Goal: Register for event/course

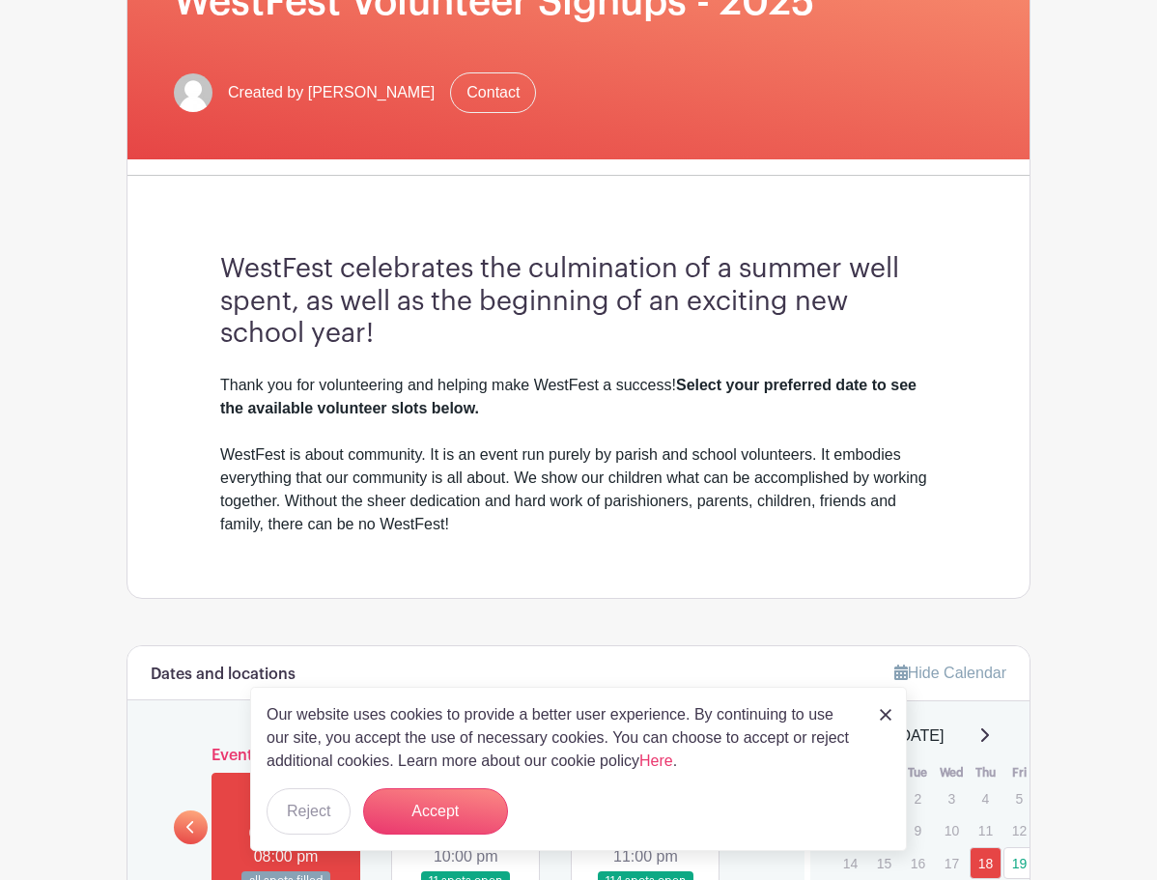
scroll to position [348, 0]
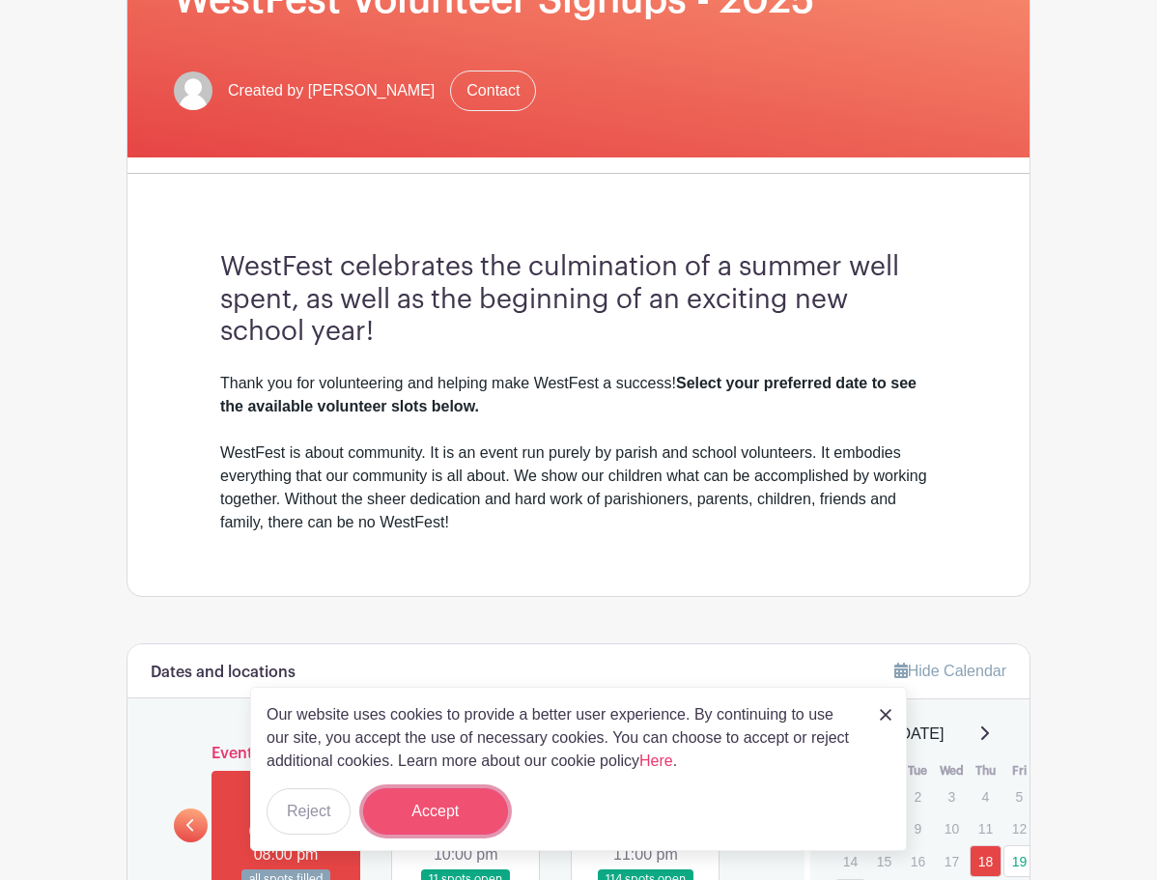
click at [469, 809] on button "Accept" at bounding box center [435, 811] width 145 height 46
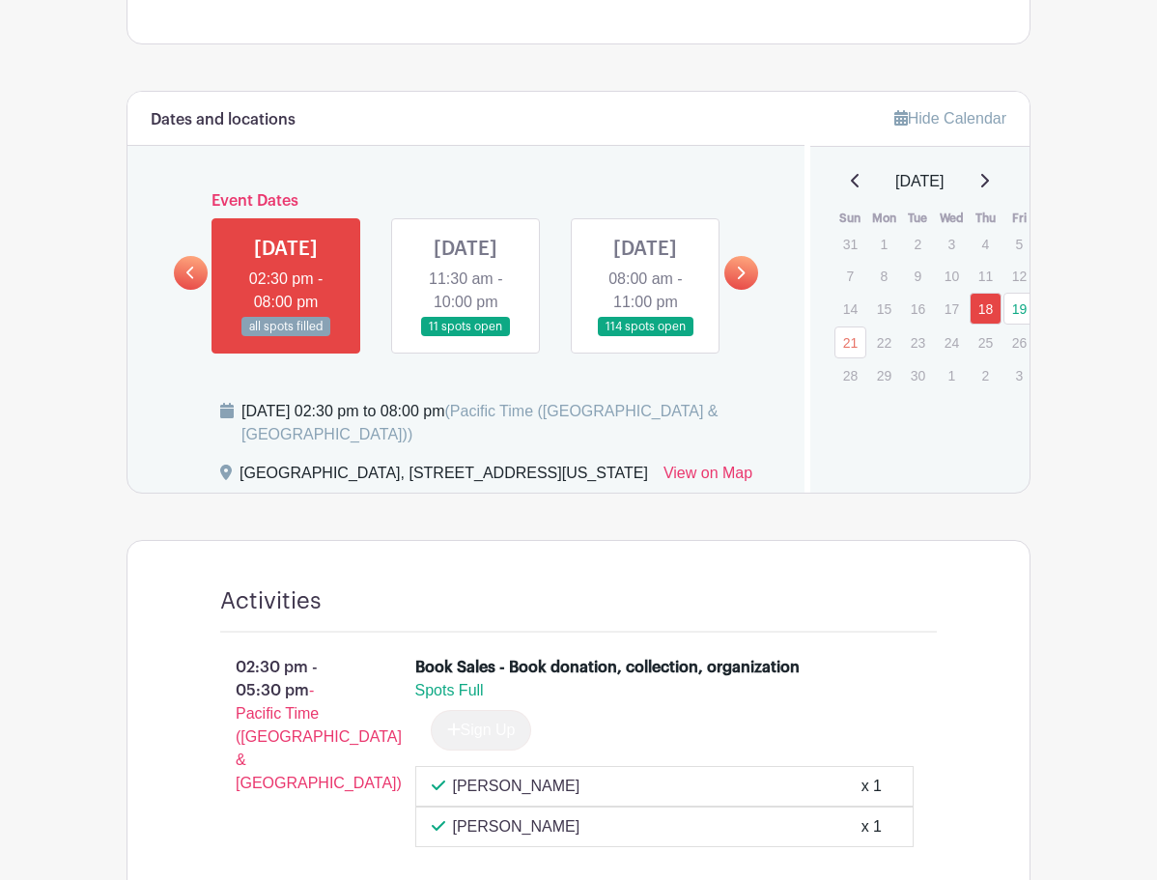
scroll to position [926, 0]
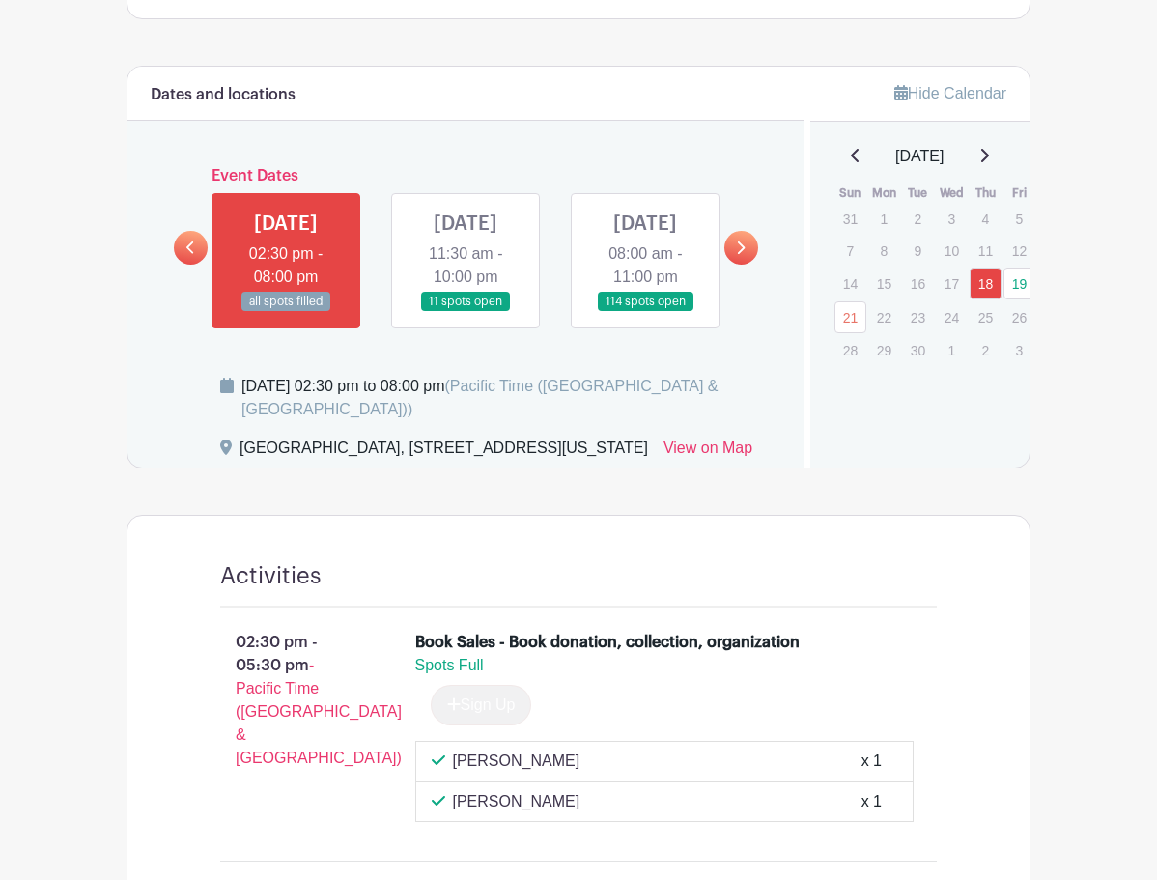
click at [645, 312] on link at bounding box center [645, 312] width 0 height 0
click at [758, 231] on link at bounding box center [742, 248] width 34 height 34
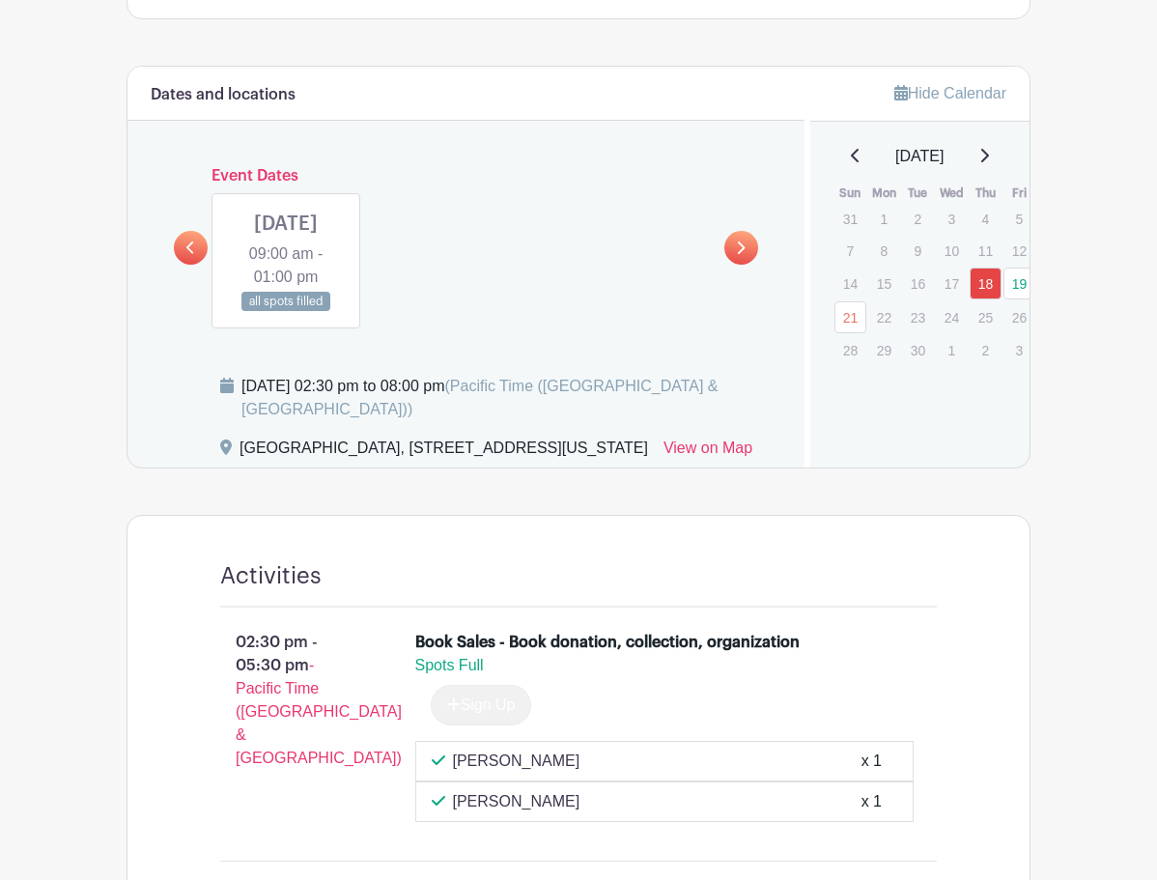
click at [128, 189] on div "Dates and locations Event Dates [DATE] 02:30 pm - 08:00 pm all spots filled [DA…" at bounding box center [466, 267] width 677 height 401
click at [186, 241] on icon at bounding box center [190, 248] width 9 height 14
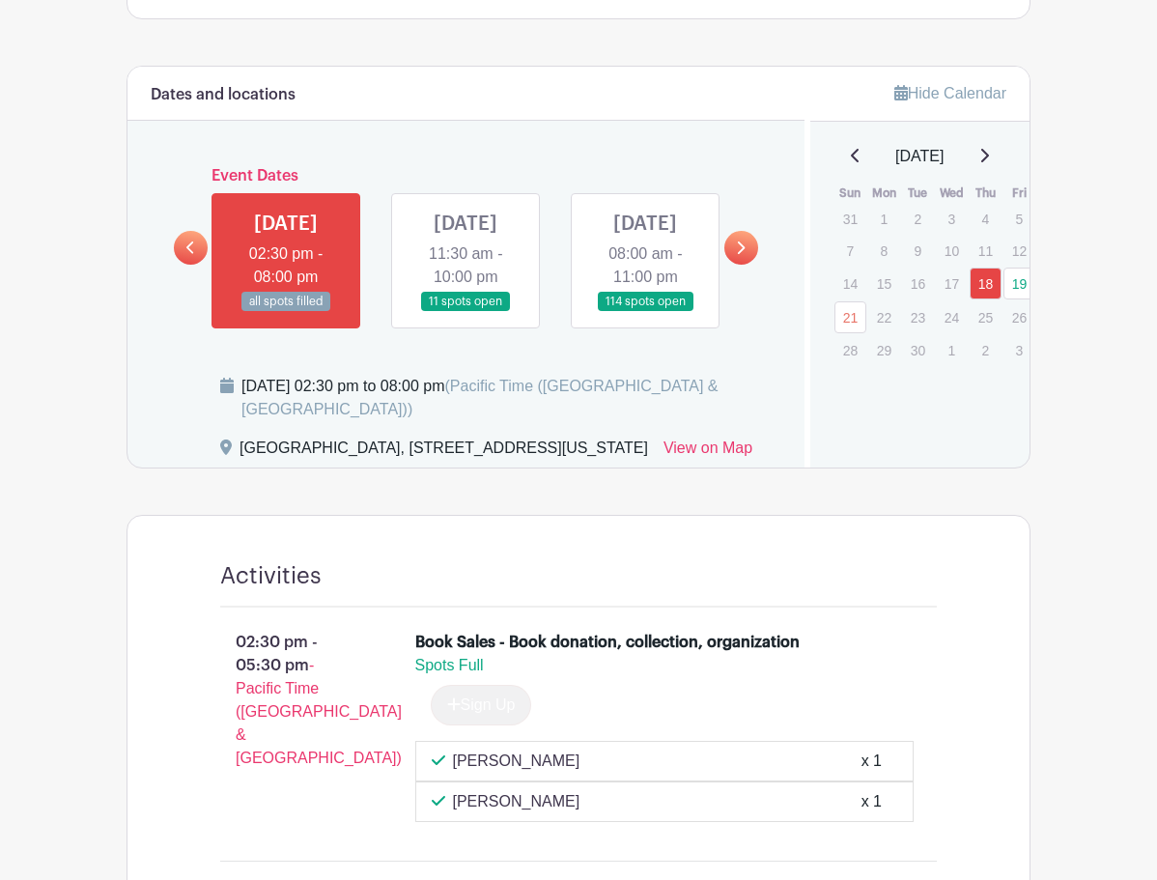
click at [645, 312] on link at bounding box center [645, 312] width 0 height 0
click at [1070, 268] on link "20" at bounding box center [1054, 284] width 32 height 32
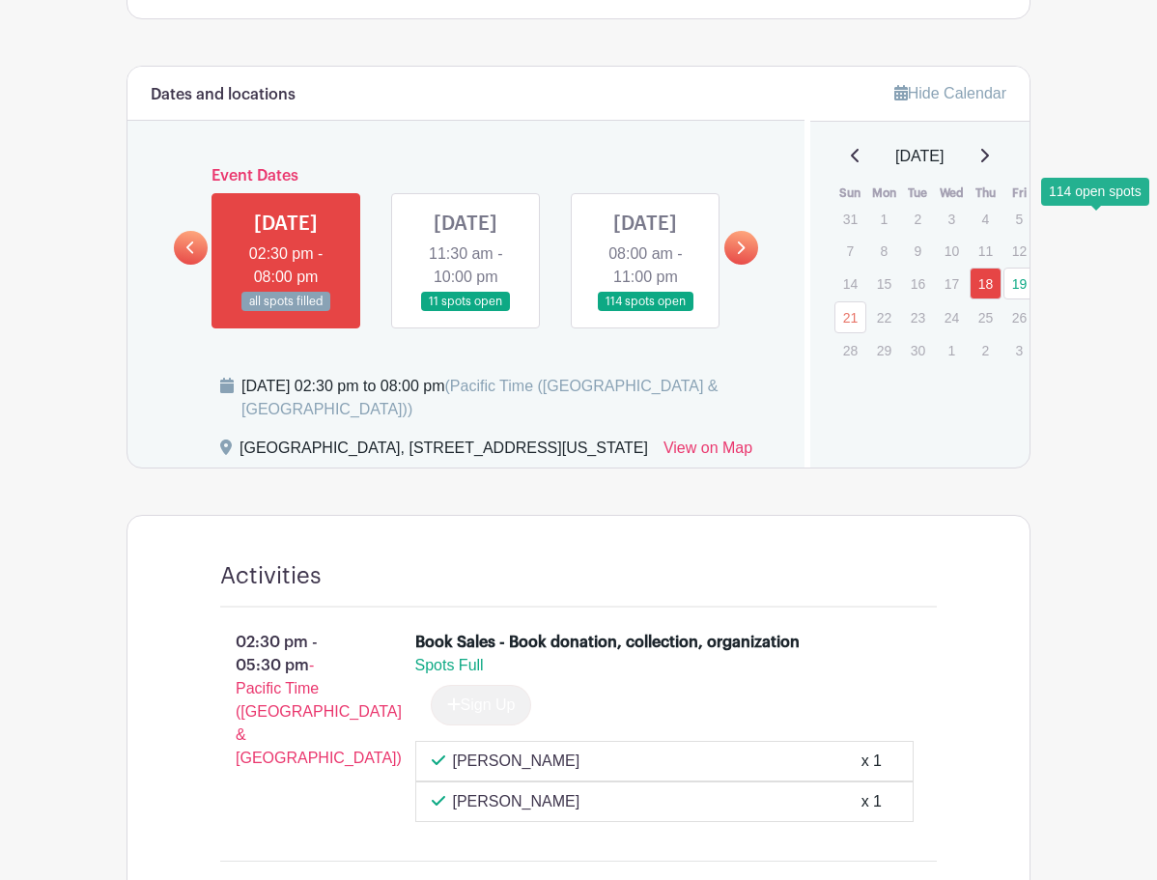
click at [286, 312] on link at bounding box center [286, 312] width 0 height 0
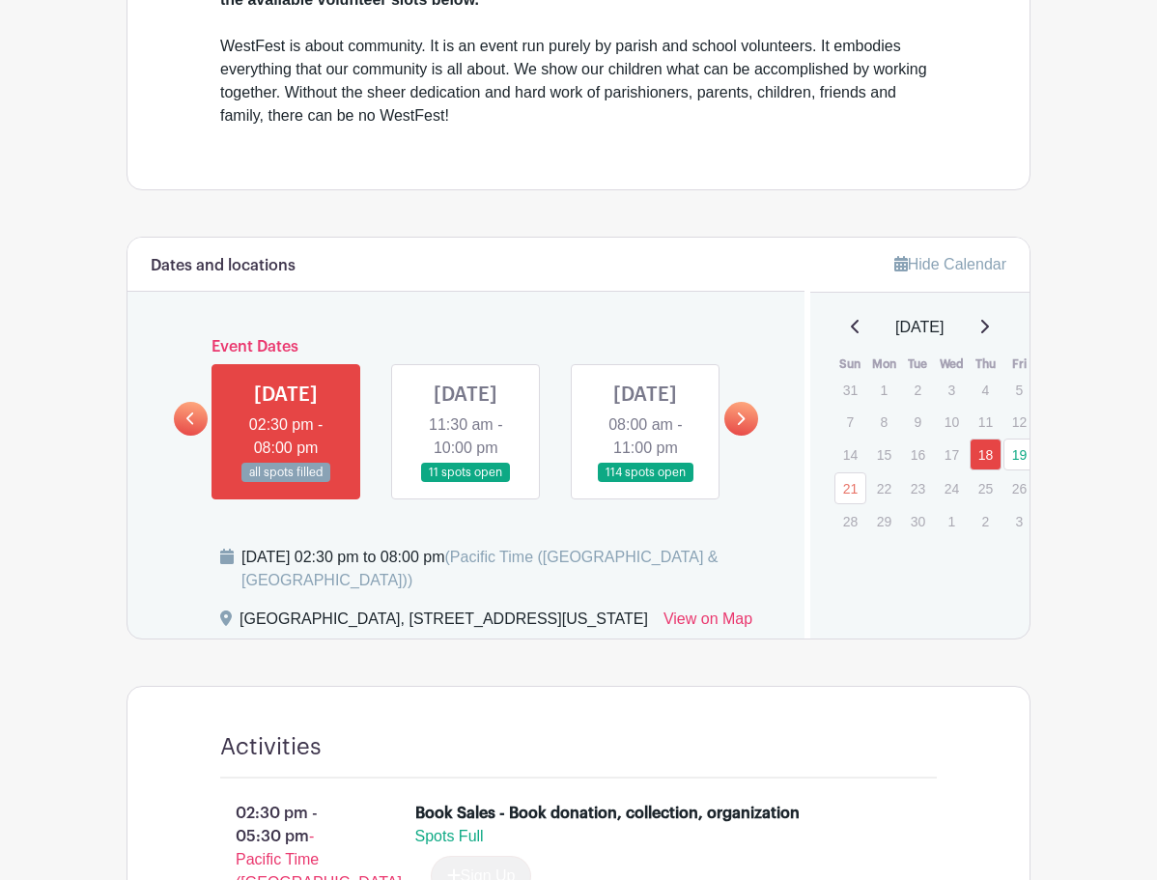
scroll to position [751, 0]
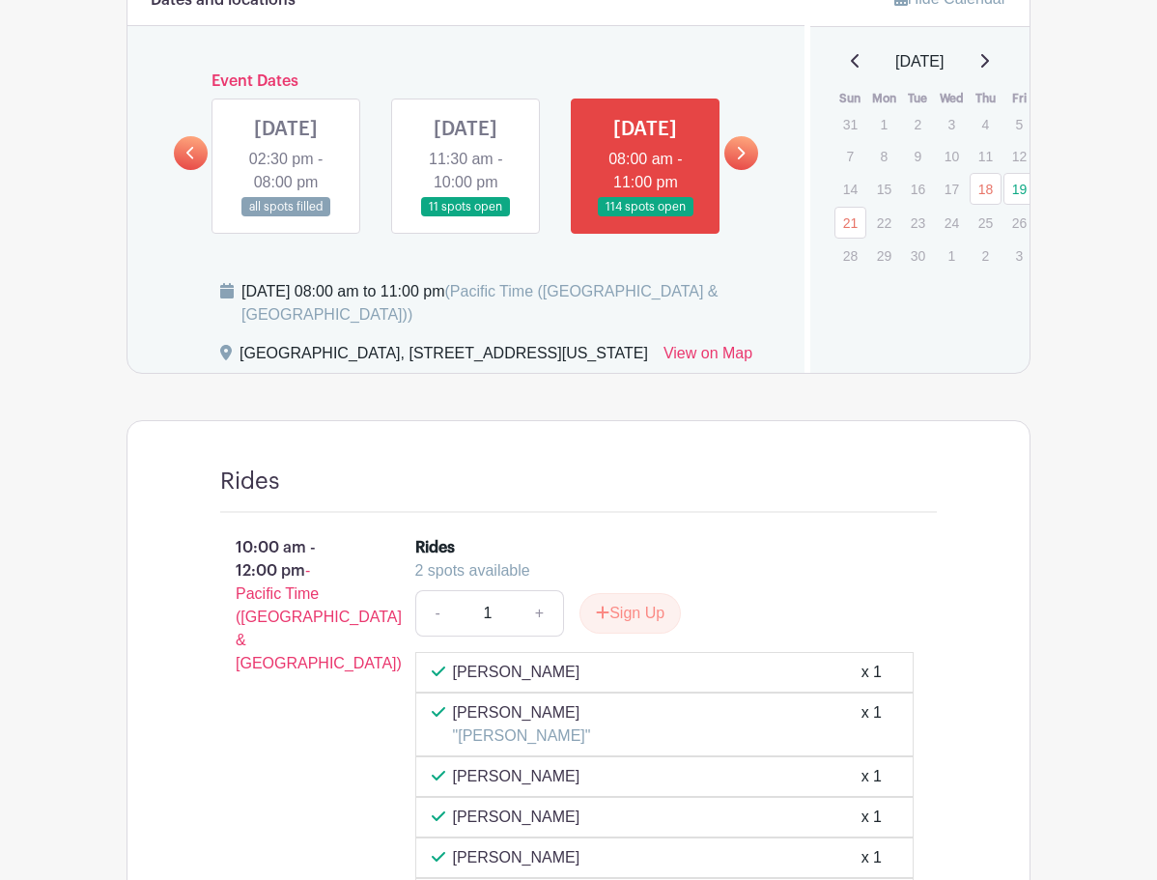
scroll to position [1021, 0]
click at [466, 216] on link at bounding box center [466, 216] width 0 height 0
